Goal: Task Accomplishment & Management: Manage account settings

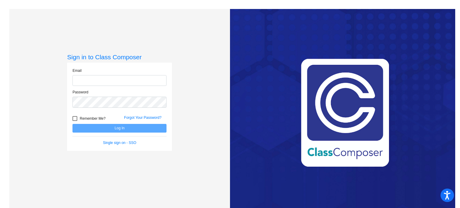
type input "[EMAIL_ADDRESS][DOMAIN_NAME]"
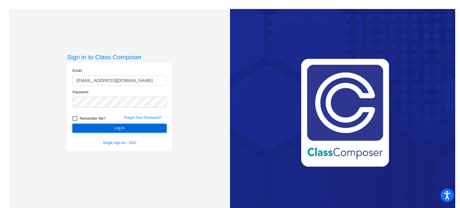
click at [109, 128] on button "Log In" at bounding box center [119, 128] width 94 height 9
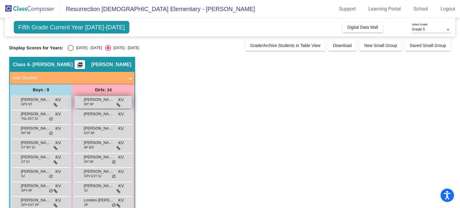
click at [117, 104] on icon at bounding box center [119, 105] width 4 height 4
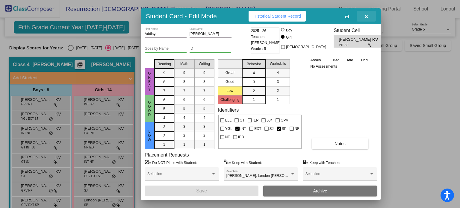
click at [367, 14] on icon "button" at bounding box center [366, 16] width 3 height 4
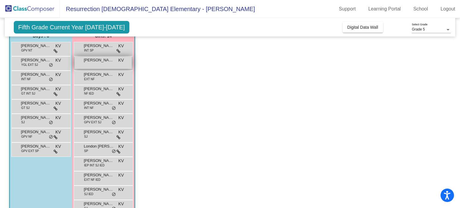
scroll to position [55, 0]
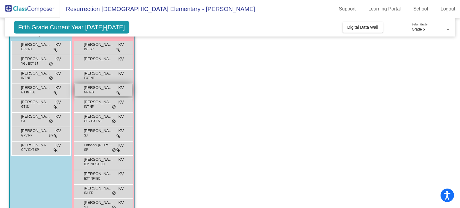
click at [119, 90] on span at bounding box center [119, 92] width 4 height 5
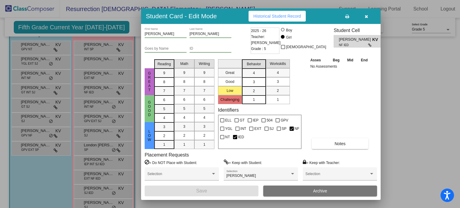
click at [365, 16] on icon "button" at bounding box center [366, 16] width 3 height 4
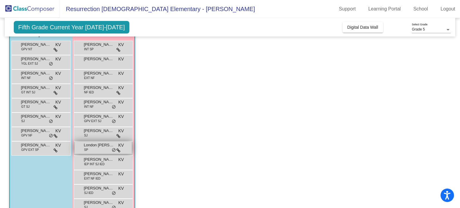
click at [119, 149] on icon at bounding box center [119, 151] width 4 height 4
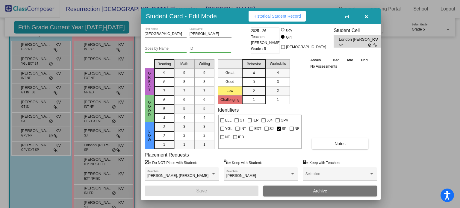
drag, startPoint x: 297, startPoint y: 67, endPoint x: 289, endPoint y: 66, distance: 7.3
click at [294, 67] on div "Great Good Low Challenging Behavior 4 3 2 1 Workskills 4 3 2 1" at bounding box center [260, 80] width 84 height 47
drag, startPoint x: 366, startPoint y: 18, endPoint x: 365, endPoint y: 22, distance: 4.3
click at [367, 15] on icon "button" at bounding box center [366, 16] width 3 height 4
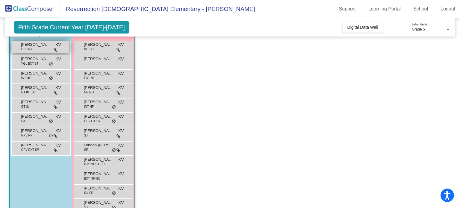
drag, startPoint x: 363, startPoint y: 67, endPoint x: 53, endPoint y: 47, distance: 311.0
click at [53, 47] on div "[PERSON_NAME] GPV NT KV lock do_not_disturb_alt" at bounding box center [40, 47] width 57 height 12
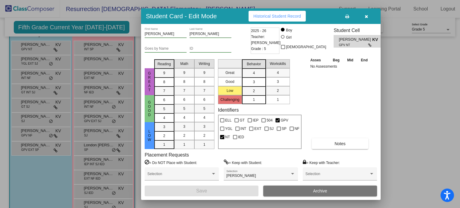
click at [367, 13] on button "button" at bounding box center [366, 16] width 19 height 11
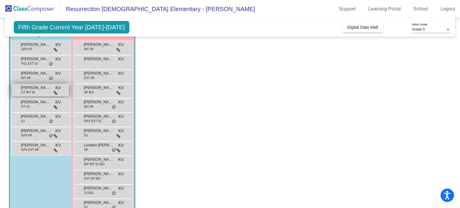
click at [60, 92] on div "[PERSON_NAME] [PERSON_NAME] INT SJ KV lock do_not_disturb_alt" at bounding box center [40, 90] width 57 height 12
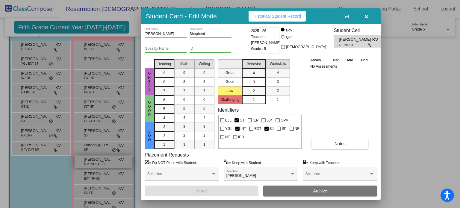
click at [103, 161] on div at bounding box center [230, 104] width 460 height 208
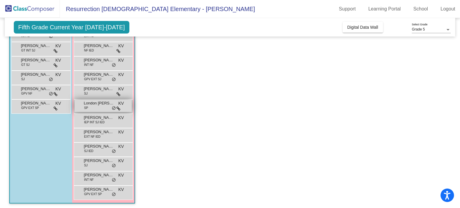
scroll to position [98, 0]
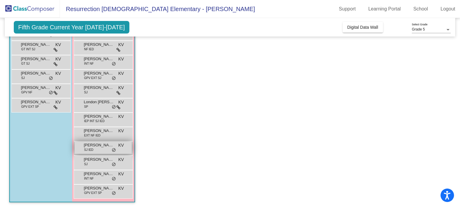
click at [116, 151] on div "[PERSON_NAME] SJ IED KV lock do_not_disturb_alt" at bounding box center [103, 148] width 57 height 12
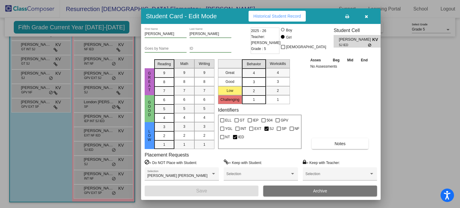
click at [369, 17] on button "button" at bounding box center [366, 16] width 19 height 11
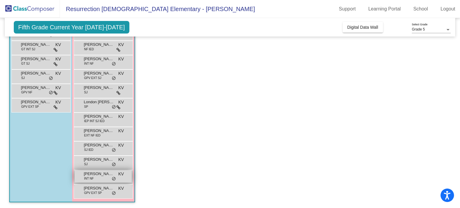
click at [114, 176] on div "[PERSON_NAME] INT NF KV lock do_not_disturb_alt" at bounding box center [103, 176] width 57 height 12
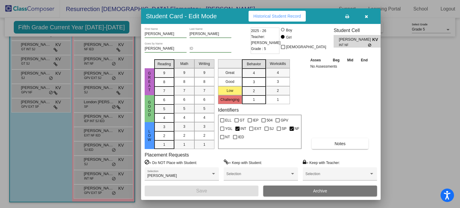
click at [365, 12] on button "button" at bounding box center [366, 16] width 19 height 11
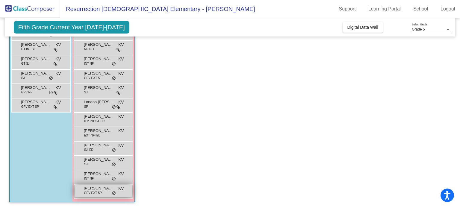
click at [112, 190] on span "[PERSON_NAME]" at bounding box center [99, 188] width 30 height 6
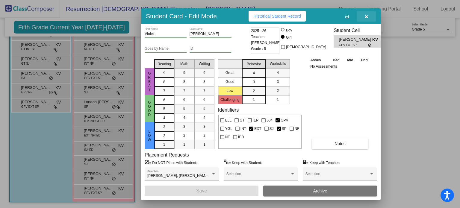
click at [365, 16] on icon "button" at bounding box center [366, 16] width 3 height 4
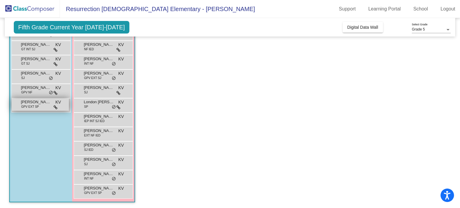
click at [55, 107] on icon at bounding box center [56, 107] width 4 height 4
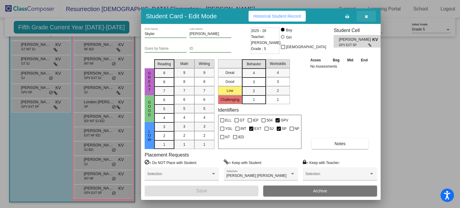
click at [365, 16] on icon "button" at bounding box center [366, 16] width 3 height 4
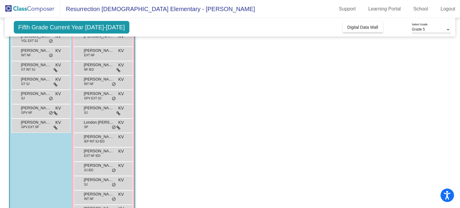
scroll to position [38, 0]
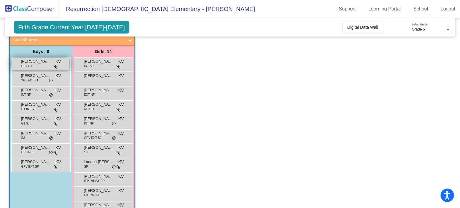
click at [55, 66] on icon at bounding box center [56, 67] width 4 height 4
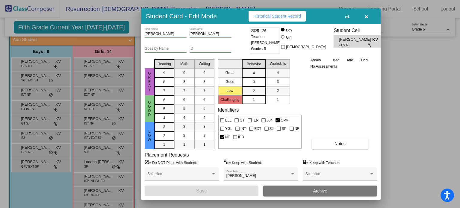
click at [364, 19] on button "button" at bounding box center [366, 16] width 19 height 11
